Goal: Transaction & Acquisition: Purchase product/service

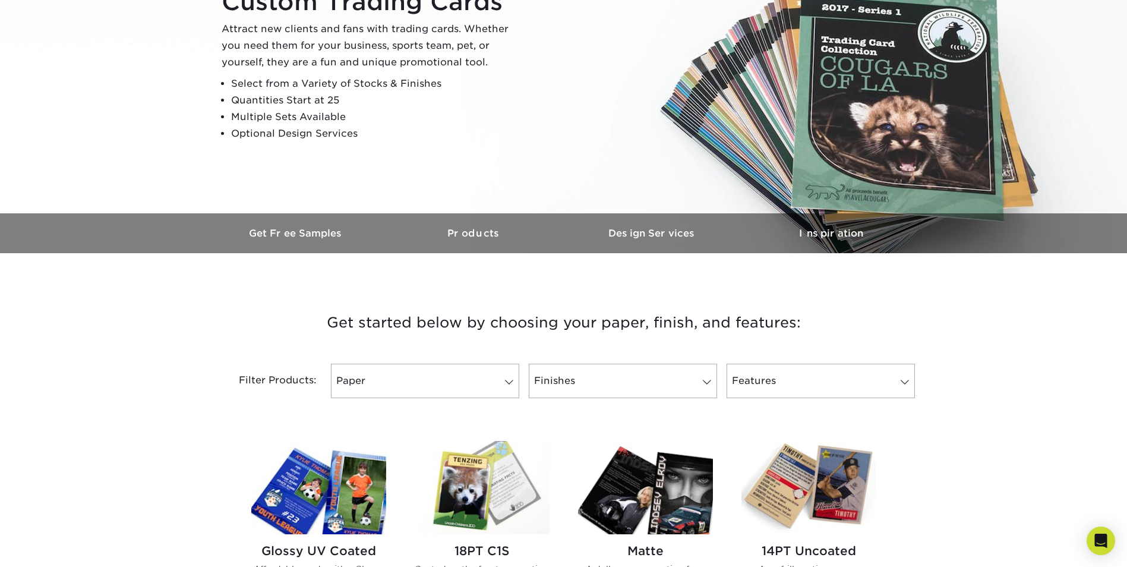
scroll to position [178, 0]
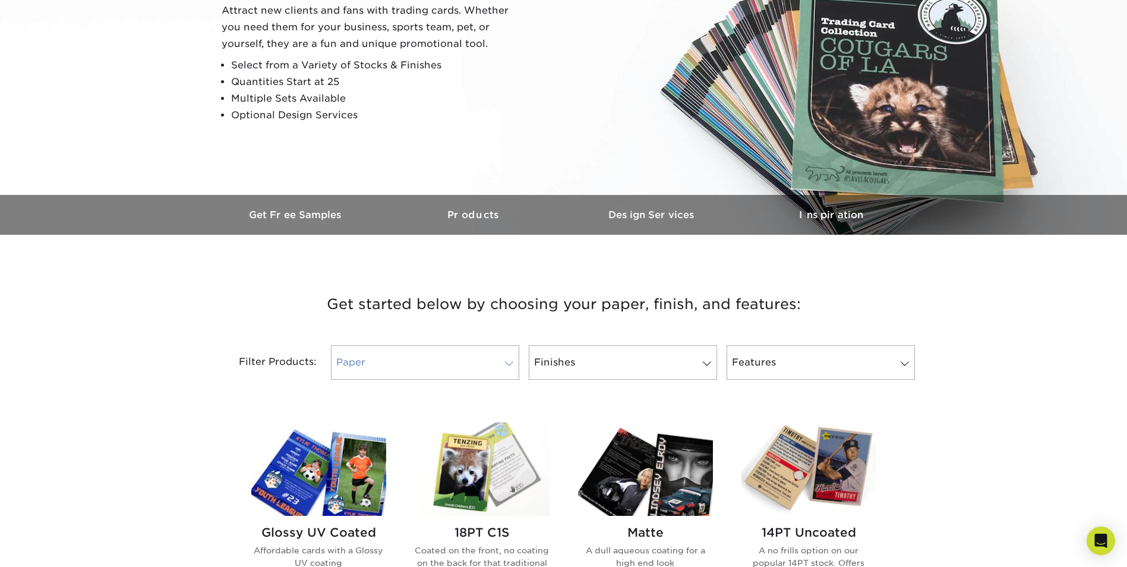
click at [503, 362] on span at bounding box center [509, 364] width 17 height 10
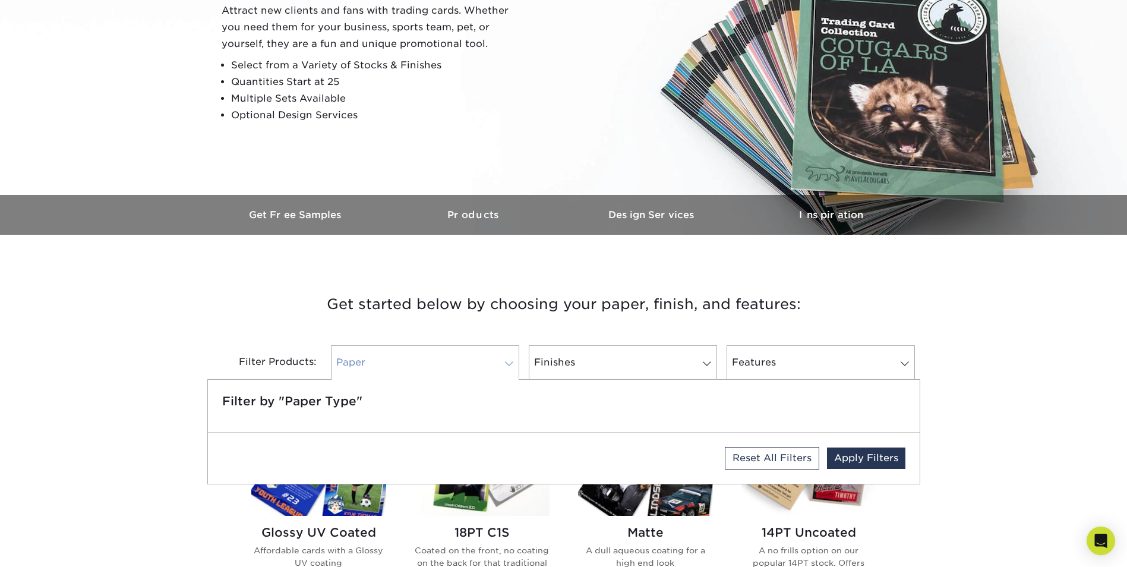
click at [431, 371] on link "Paper" at bounding box center [425, 362] width 188 height 34
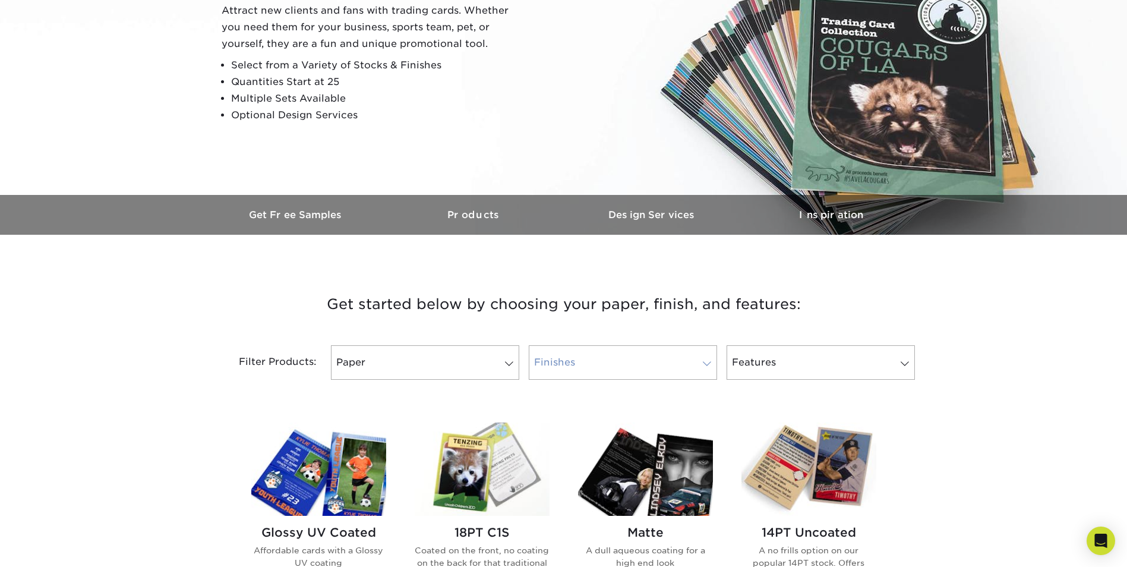
click at [595, 367] on link "Finishes" at bounding box center [623, 362] width 188 height 34
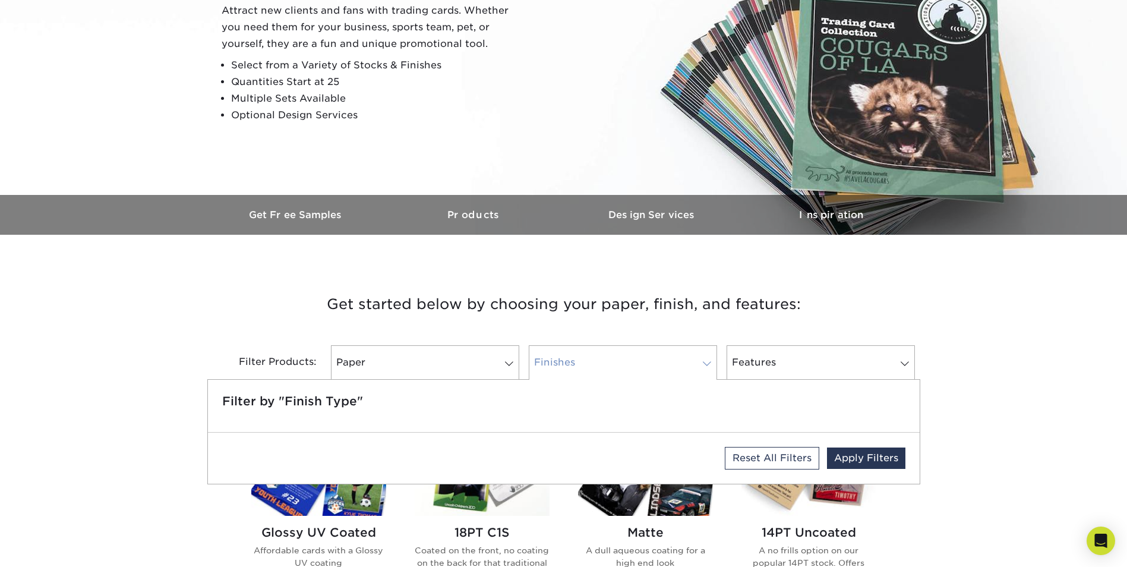
click at [660, 367] on link "Finishes" at bounding box center [623, 362] width 188 height 34
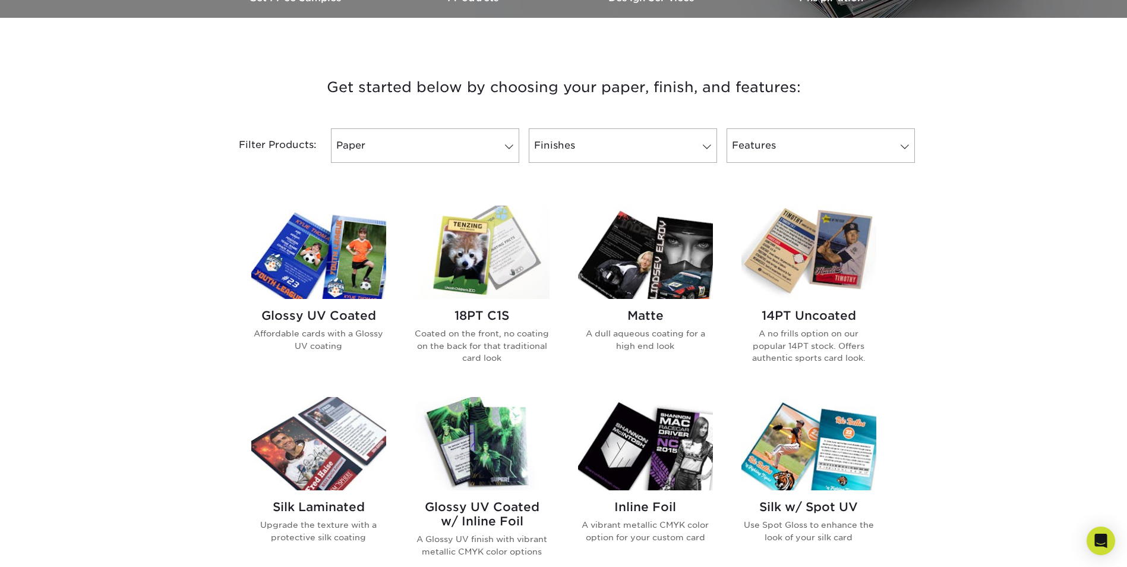
scroll to position [416, 0]
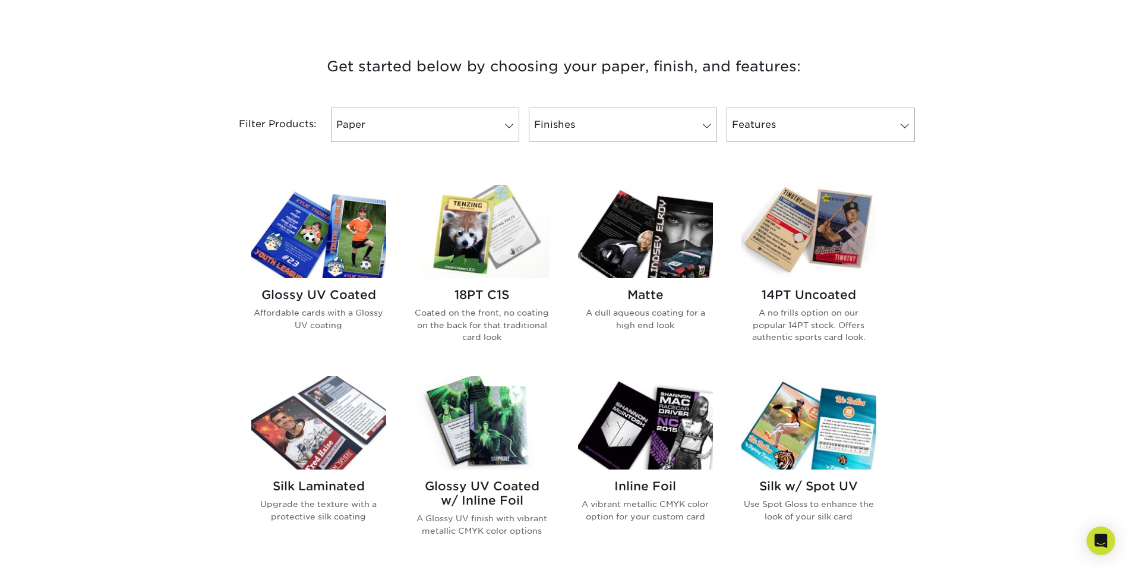
click at [496, 485] on h2 "Glossy UV Coated w/ Inline Foil" at bounding box center [482, 493] width 135 height 29
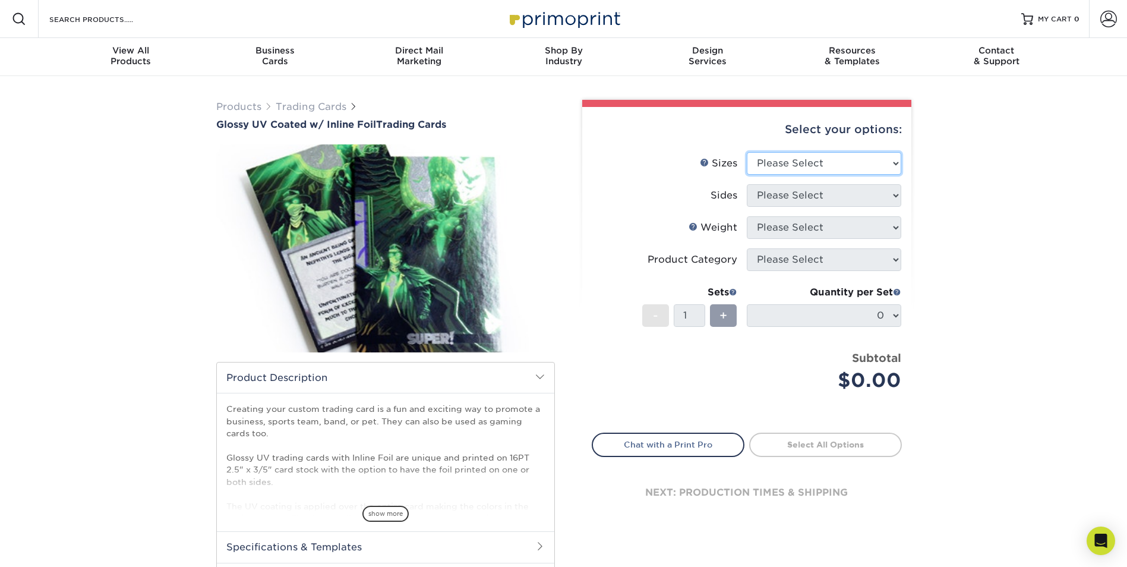
click at [893, 167] on select "Please Select 2.5" x 3.5"" at bounding box center [824, 163] width 154 height 23
select select "2.50x3.50"
click at [747, 152] on select "Please Select 2.5" x 3.5"" at bounding box center [824, 163] width 154 height 23
click at [870, 198] on select "Please Select Print Both Sides - Foil Back Only Print Both Sides - Foil Both Si…" at bounding box center [824, 195] width 154 height 23
select select "e9e9dfb3-fba1-4d60-972c-fd9ca5904d33"
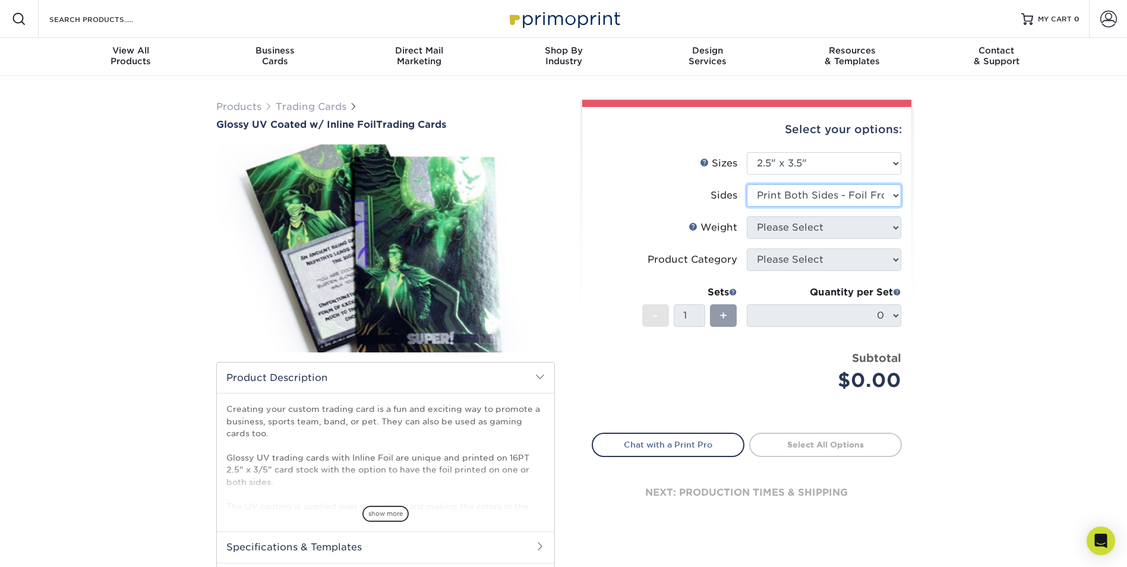
click at [747, 184] on select "Please Select Print Both Sides - Foil Back Only Print Both Sides - Foil Both Si…" at bounding box center [824, 195] width 154 height 23
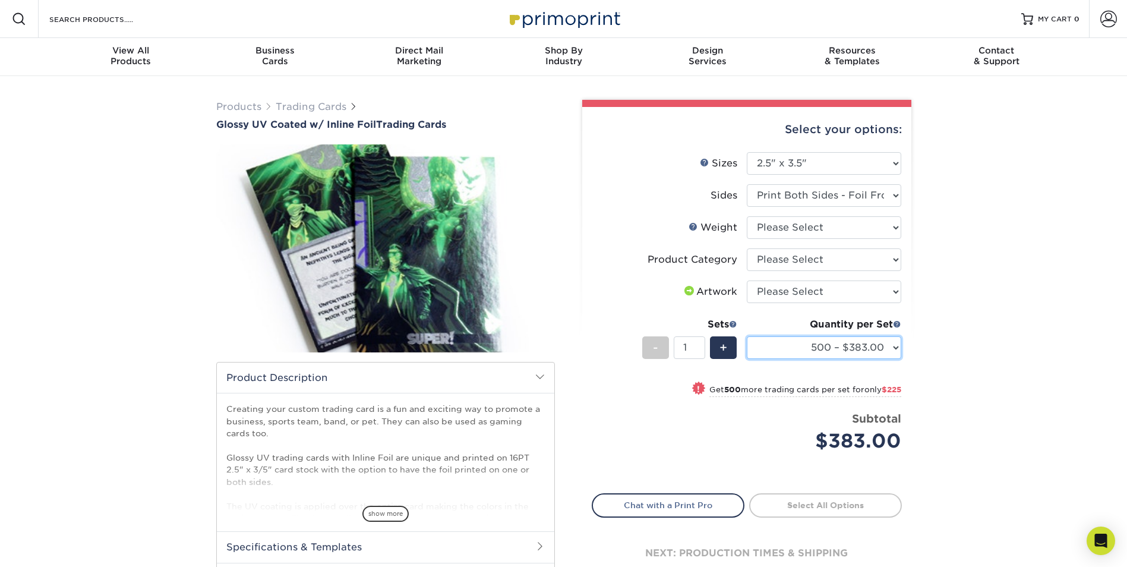
click at [891, 348] on select "500 – $383.00 1000 – $608.00 2500 – $883.00 5000 – $1252.00" at bounding box center [824, 347] width 154 height 23
click at [747, 336] on select "500 – $383.00 1000 – $608.00 2500 – $883.00 5000 – $1252.00" at bounding box center [824, 347] width 154 height 23
click at [886, 226] on select "Please Select 16PT" at bounding box center [824, 227] width 154 height 23
select select "16PT"
click at [747, 216] on select "Please Select 16PT" at bounding box center [824, 227] width 154 height 23
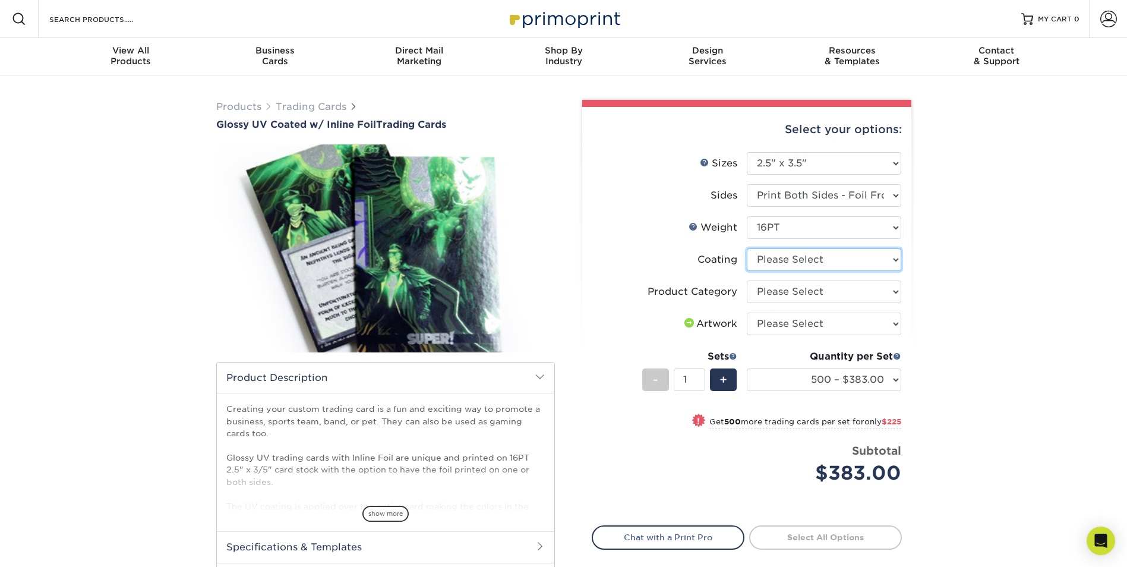
click at [844, 263] on select at bounding box center [824, 259] width 154 height 23
select select "ae367451-b2b8-45df-a344-0f05b6a12993"
click at [747, 248] on select at bounding box center [824, 259] width 154 height 23
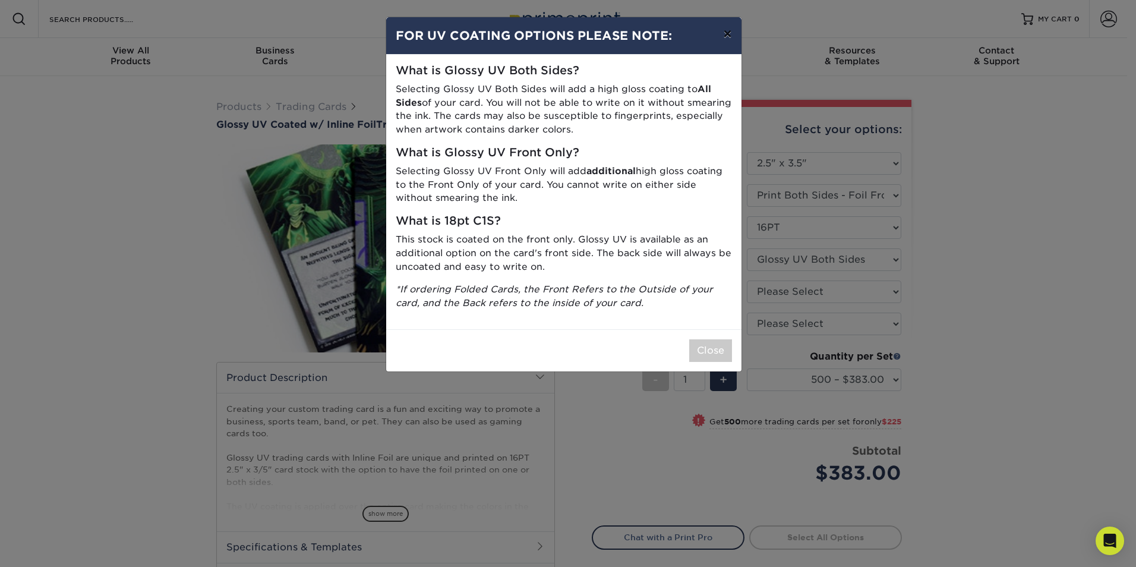
click at [725, 36] on button "×" at bounding box center [726, 33] width 27 height 33
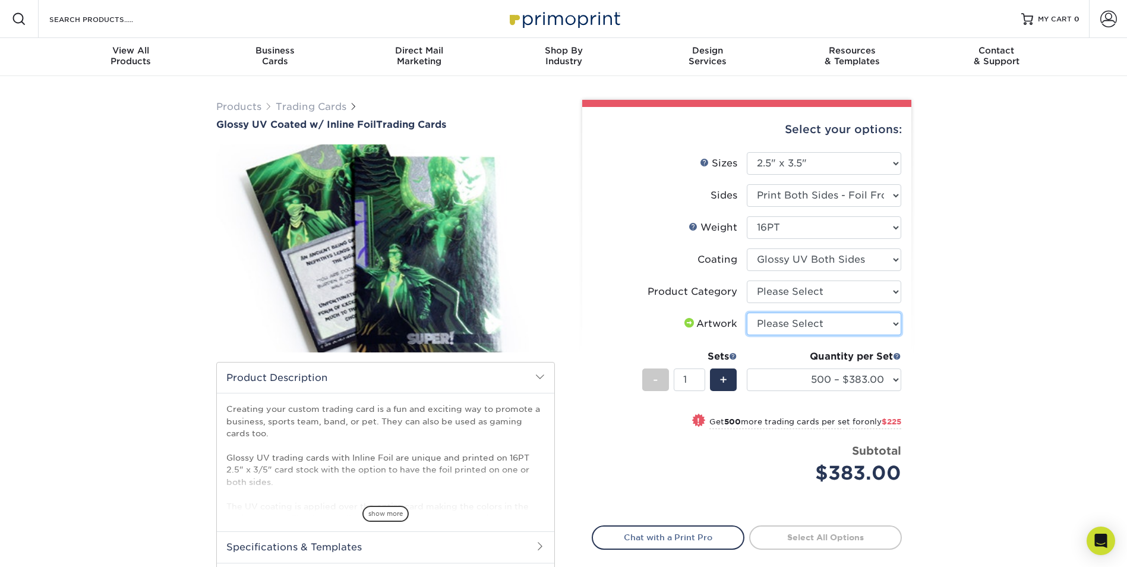
click at [883, 324] on select "Please Select I will upload files I need a design - $100" at bounding box center [824, 323] width 154 height 23
click at [995, 304] on div "Products Trading Cards Glossy UV Coated w/ Inline Foil Trading Cards /" at bounding box center [563, 374] width 1127 height 596
